Goal: Transaction & Acquisition: Purchase product/service

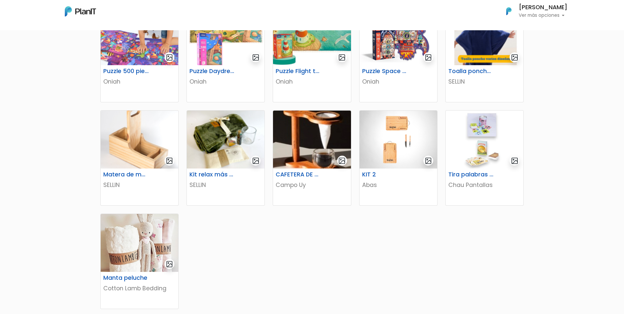
scroll to position [263, 0]
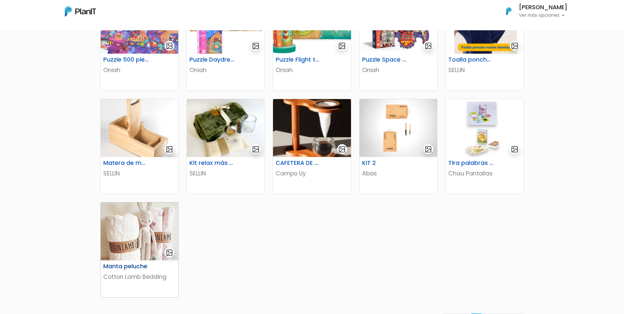
click at [133, 243] on img at bounding box center [140, 231] width 78 height 58
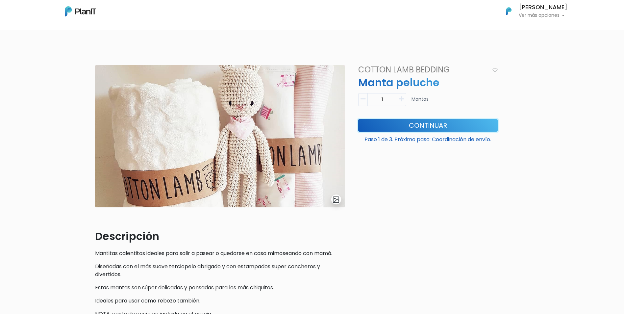
click at [443, 124] on button "Continuar" at bounding box center [428, 125] width 140 height 13
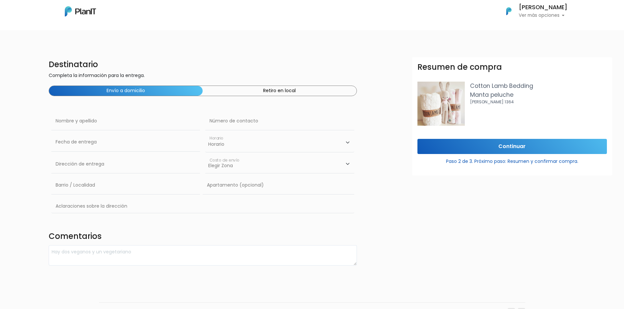
scroll to position [17, 0]
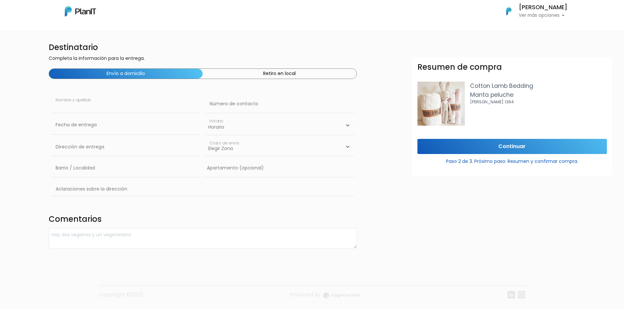
click at [170, 108] on input "text" at bounding box center [125, 104] width 149 height 18
type input "[PERSON_NAME]"
type input "093720739"
click at [166, 122] on input "text" at bounding box center [125, 125] width 149 height 18
click at [315, 130] on select "Horario 08:00 - 10:00 10:00 - 12:00 14:00 - 16:00 16:00 - 18:00" at bounding box center [279, 125] width 149 height 19
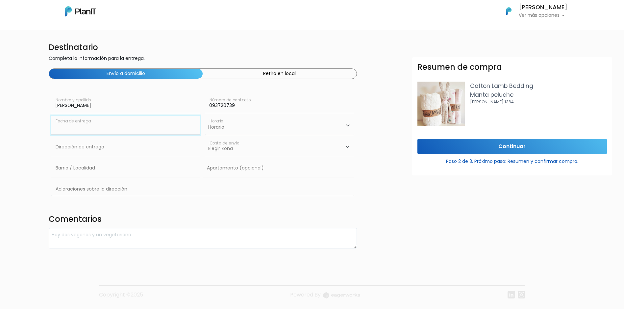
click at [191, 127] on input "text" at bounding box center [125, 125] width 149 height 18
click at [247, 46] on h4 "Destinatario" at bounding box center [203, 48] width 308 height 10
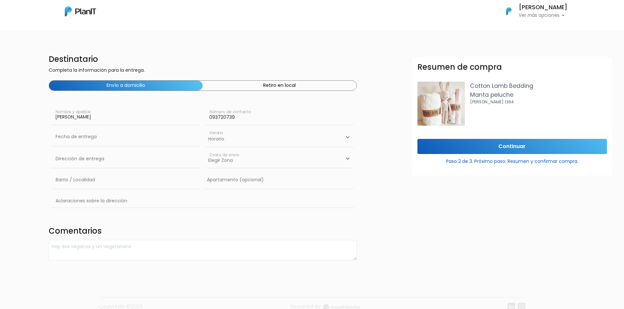
scroll to position [0, 0]
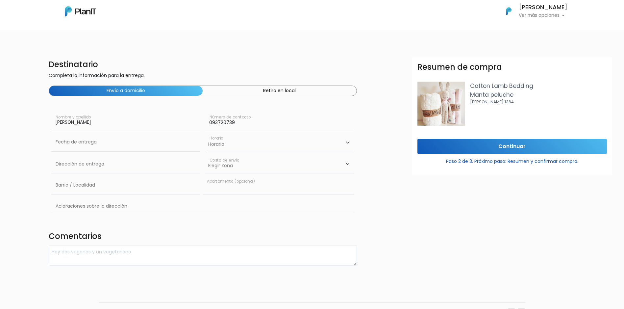
click at [291, 189] on input "text" at bounding box center [278, 185] width 151 height 18
click at [147, 190] on input "text" at bounding box center [125, 185] width 149 height 18
click at [156, 205] on input "text" at bounding box center [202, 206] width 303 height 19
click at [402, 218] on form "Destinatario Completa la información para la entrega. Envío a domicilio Retiro …" at bounding box center [365, 161] width 632 height 208
